Goal: Task Accomplishment & Management: Use online tool/utility

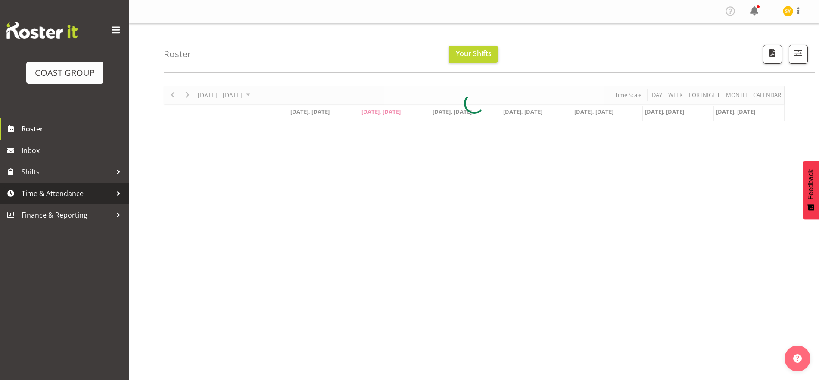
click at [72, 198] on span "Time & Attendance" at bounding box center [67, 193] width 91 height 13
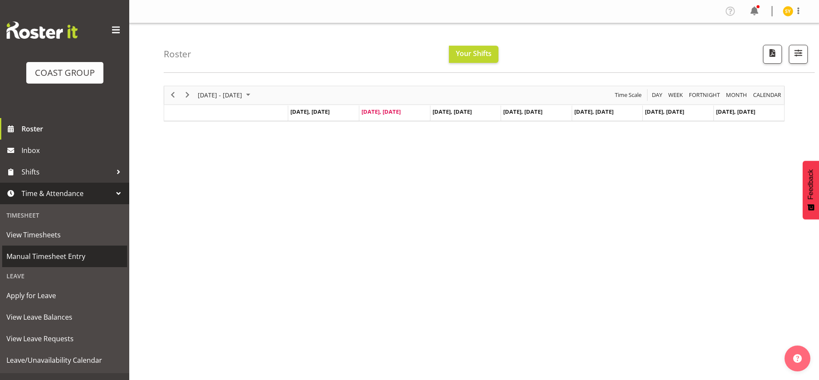
click at [50, 256] on span "Manual Timesheet Entry" at bounding box center [64, 256] width 116 height 13
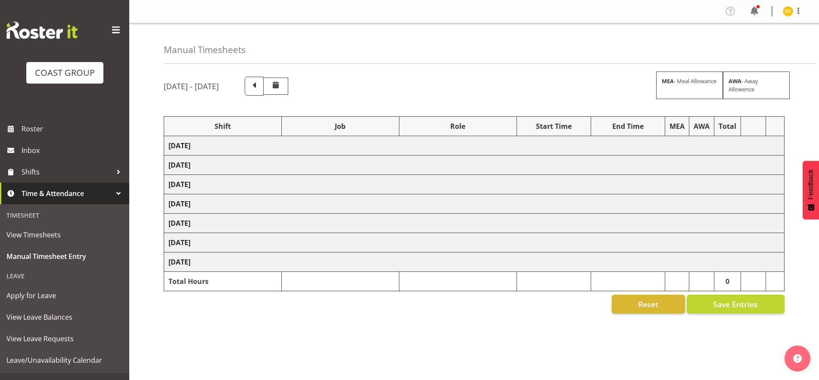
select select "69"
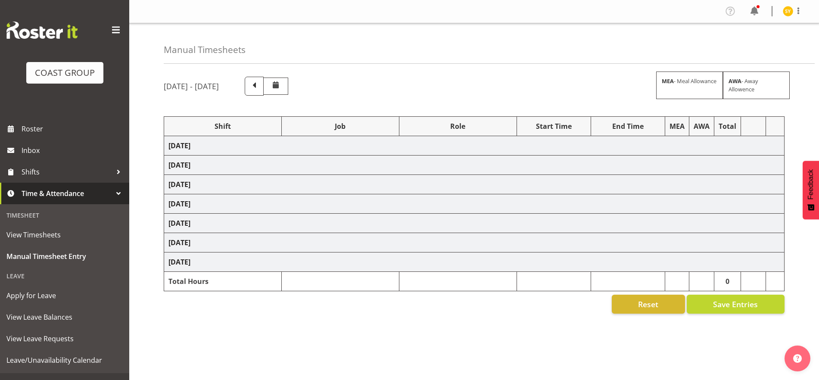
select select "69"
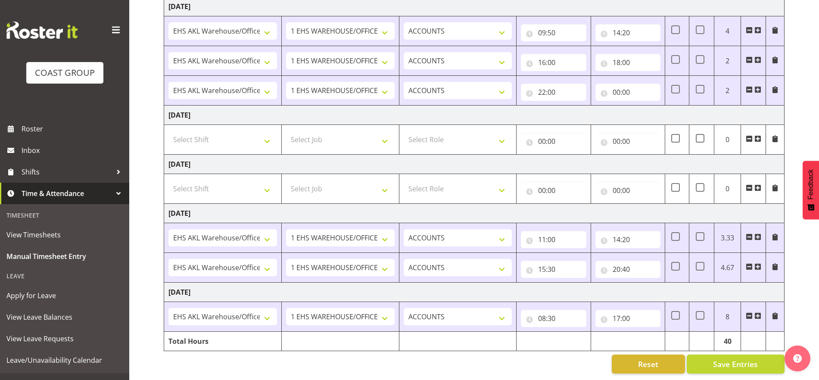
scroll to position [275, 0]
click at [752, 359] on span "Save Entries" at bounding box center [735, 364] width 45 height 11
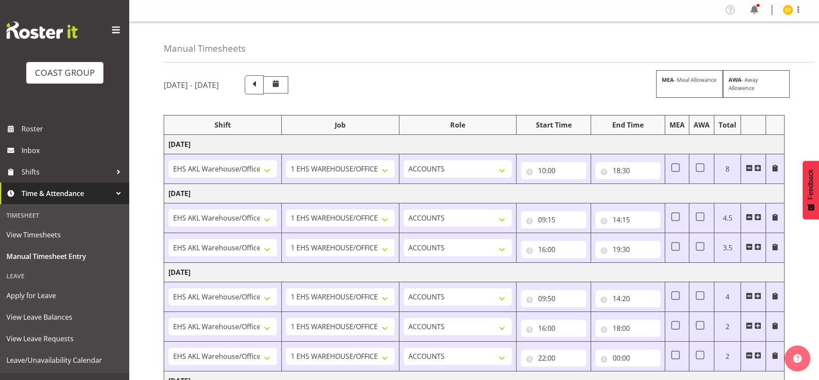
scroll to position [0, 0]
